Goal: Navigation & Orientation: Understand site structure

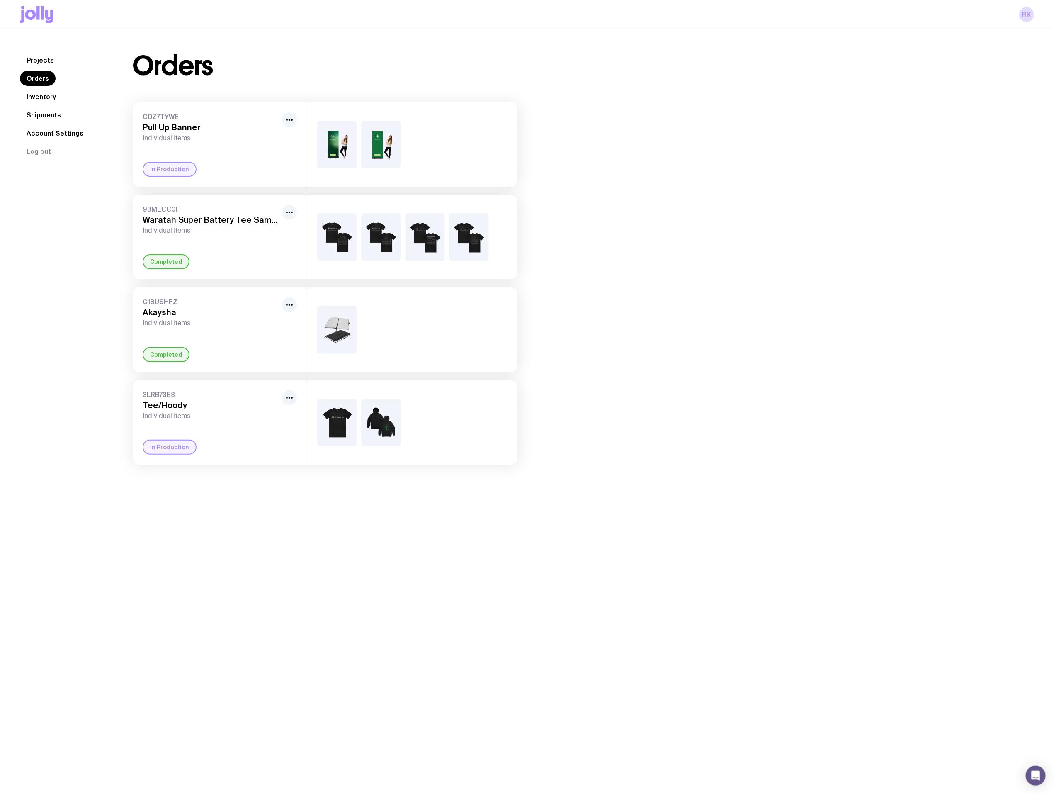
click at [253, 423] on div "3LRB73E3 Tee/Hoody Individual Items In Production" at bounding box center [220, 422] width 174 height 84
click at [377, 421] on img at bounding box center [381, 423] width 40 height 48
click at [156, 445] on div "In Production" at bounding box center [170, 447] width 54 height 15
click at [289, 399] on icon "button" at bounding box center [290, 398] width 10 height 10
click at [218, 397] on span "3LRB73E3" at bounding box center [211, 394] width 136 height 8
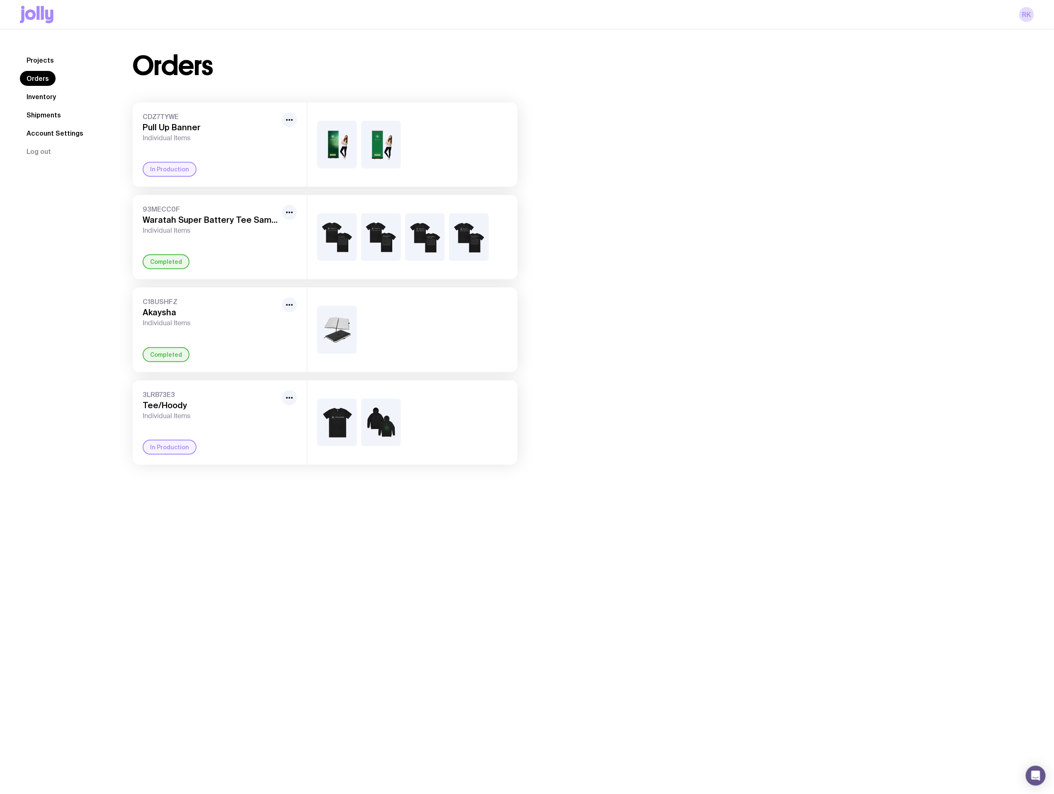
click at [333, 147] on img at bounding box center [337, 145] width 40 height 48
click at [196, 120] on span "CDZ7TYWE" at bounding box center [211, 116] width 136 height 8
click at [41, 96] on link "Inventory" at bounding box center [41, 96] width 43 height 15
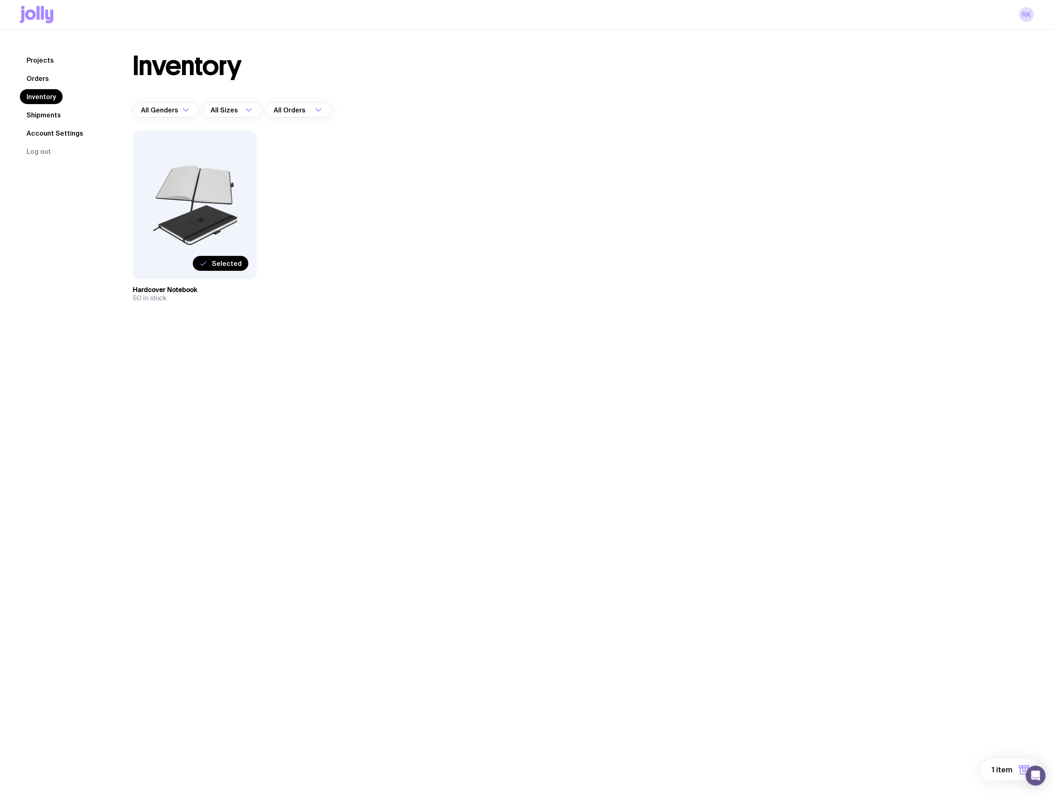
click at [184, 210] on div "Selected" at bounding box center [195, 205] width 124 height 148
click at [217, 265] on span "Selected" at bounding box center [227, 263] width 30 height 8
click at [0, 0] on input "Selected" at bounding box center [0, 0] width 0 height 0
click at [222, 262] on span "Select" at bounding box center [231, 263] width 22 height 8
click at [0, 0] on input "Select" at bounding box center [0, 0] width 0 height 0
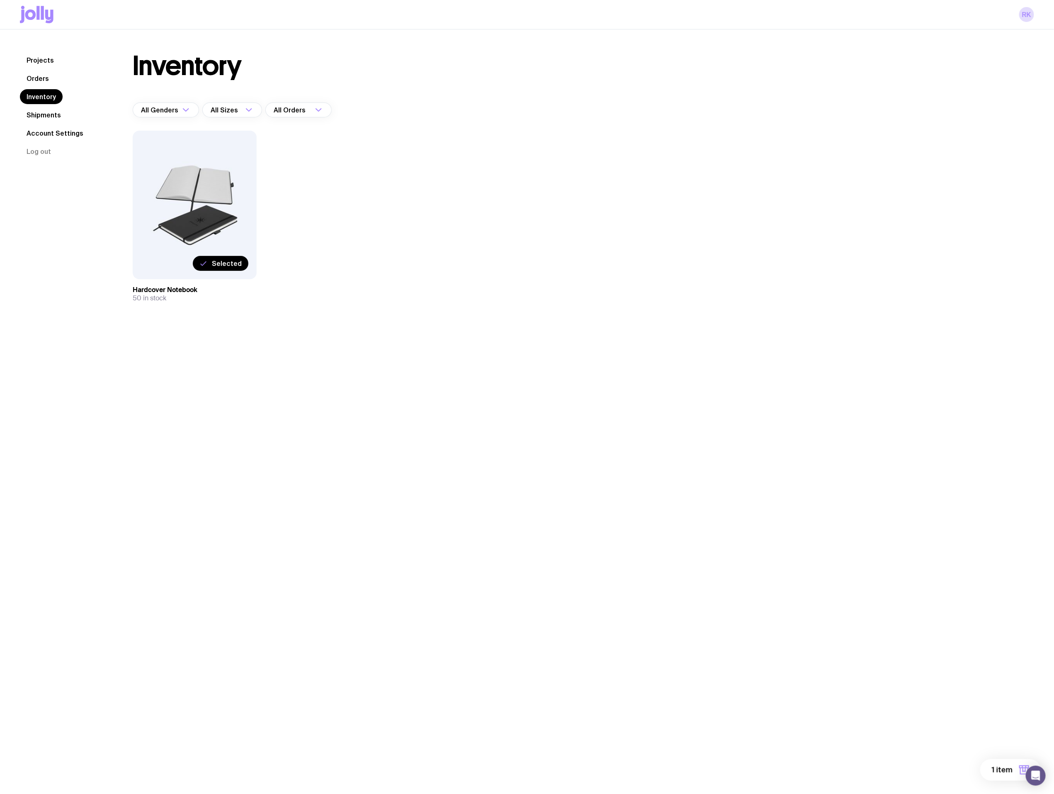
click at [219, 260] on span "Selected" at bounding box center [227, 263] width 30 height 8
click at [0, 0] on input "Selected" at bounding box center [0, 0] width 0 height 0
click at [46, 136] on link "Account Settings" at bounding box center [55, 133] width 70 height 15
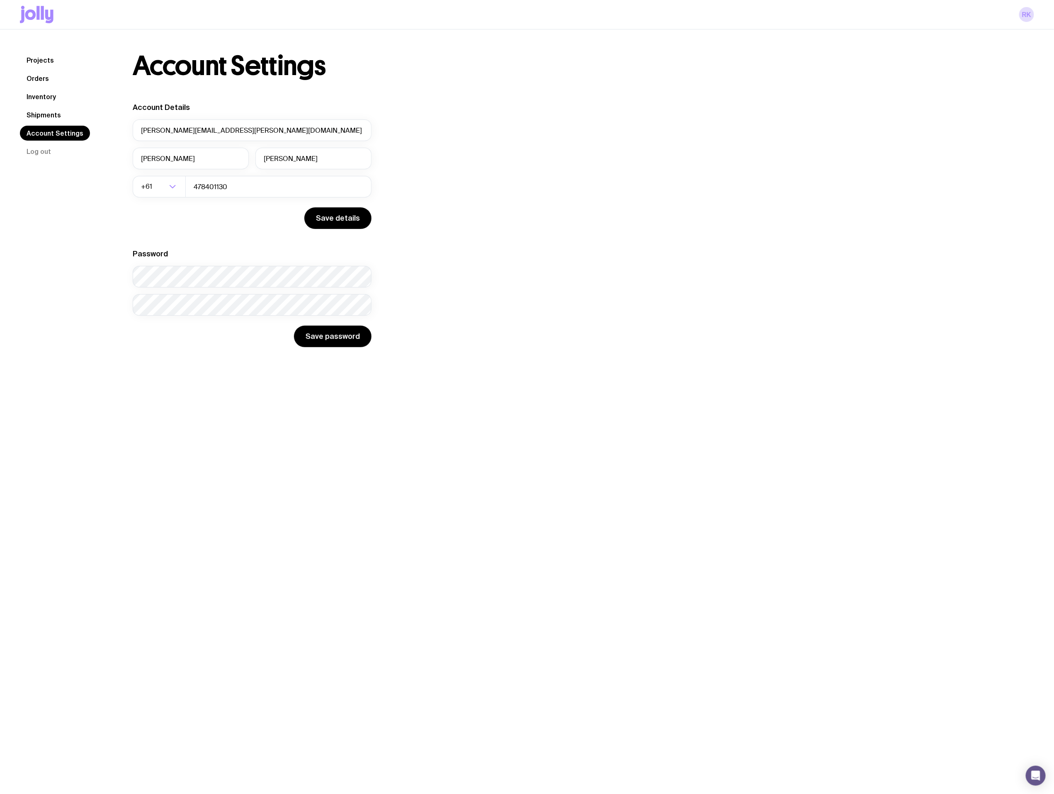
click at [40, 56] on link "Projects" at bounding box center [40, 60] width 41 height 15
